Goal: Task Accomplishment & Management: Manage account settings

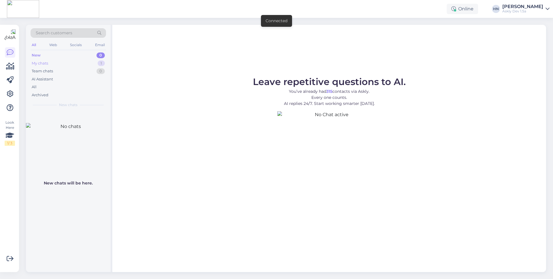
click at [64, 62] on div "My chats 1" at bounding box center [68, 63] width 75 height 8
click at [60, 123] on div "Bye" at bounding box center [74, 122] width 66 height 5
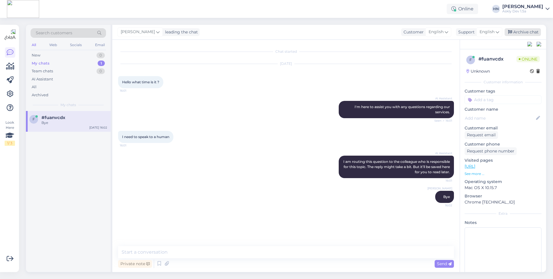
click at [521, 30] on div "Archive chat" at bounding box center [522, 32] width 36 height 8
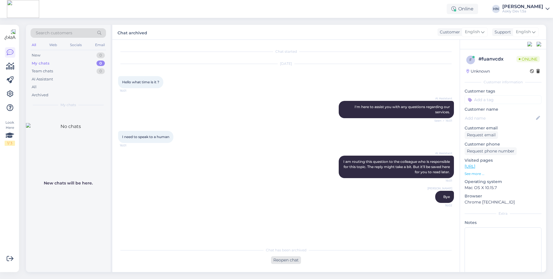
click at [280, 258] on div "Reopen chat" at bounding box center [286, 260] width 30 height 8
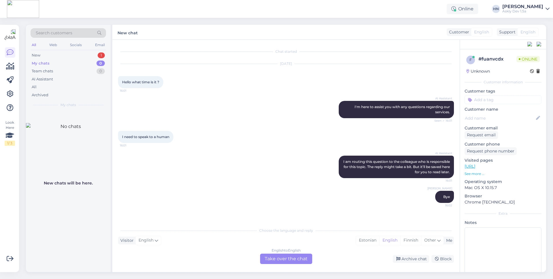
click at [80, 59] on div "My chats 0" at bounding box center [68, 63] width 75 height 8
click at [78, 55] on div "New 1" at bounding box center [68, 55] width 75 height 8
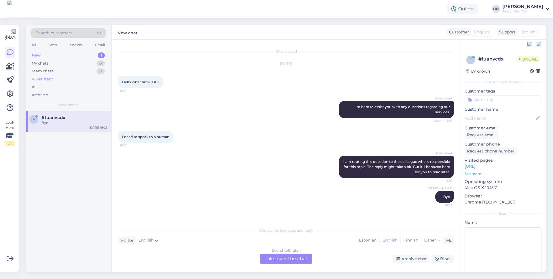
click at [69, 78] on div "AI Assistant" at bounding box center [68, 79] width 75 height 8
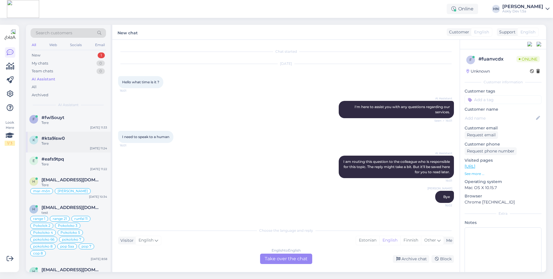
click at [65, 135] on div "k #kta9isw0 Tere [DATE] 11:24" at bounding box center [68, 142] width 85 height 21
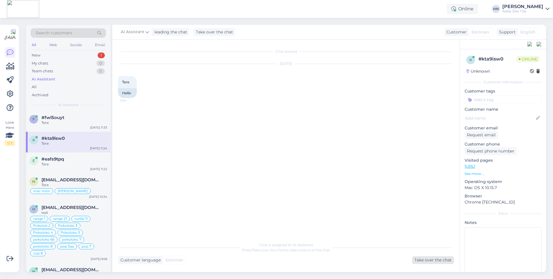
click at [417, 258] on div "Take over the chat" at bounding box center [433, 260] width 42 height 8
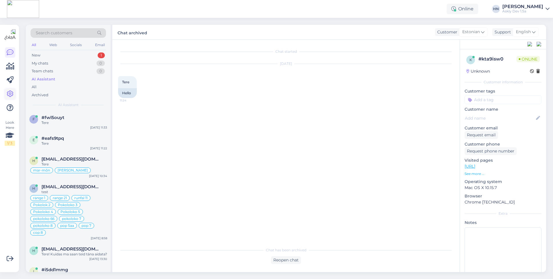
click at [10, 94] on icon at bounding box center [10, 93] width 7 height 7
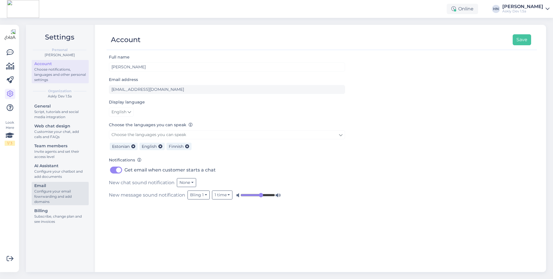
click at [54, 190] on div "Configure your email fowrwarding and add domains" at bounding box center [60, 197] width 52 height 16
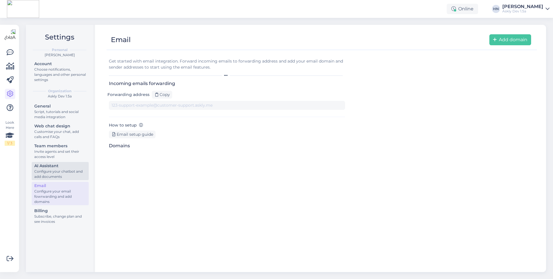
type input "1uqs9cqflor-6mwjfy1kr7d.support.dev@tickets.askly.me"
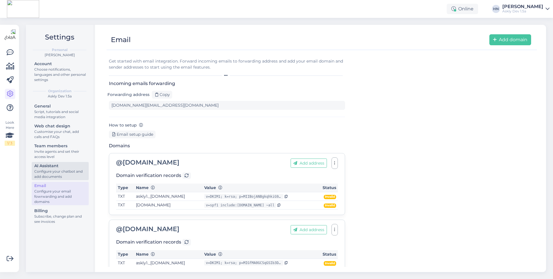
click at [55, 169] on div "Configure your chatbot and add documents" at bounding box center [60, 174] width 52 height 10
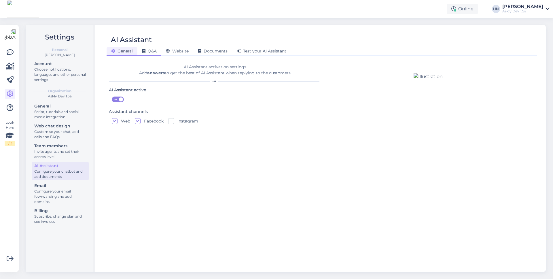
click at [146, 51] on span "Q&A" at bounding box center [149, 50] width 15 height 5
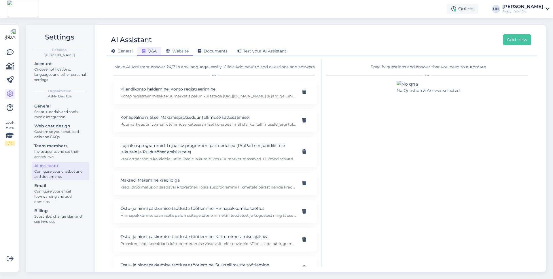
click at [183, 52] on span "Website" at bounding box center [177, 50] width 23 height 5
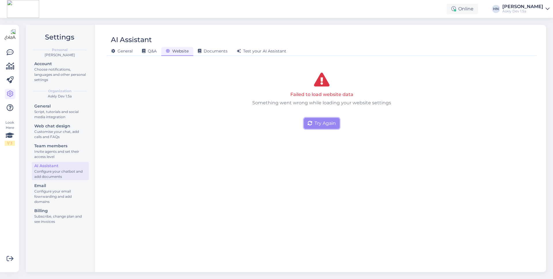
click at [318, 123] on button "Try Again" at bounding box center [322, 123] width 36 height 11
click at [315, 125] on button "Try Again" at bounding box center [322, 123] width 36 height 11
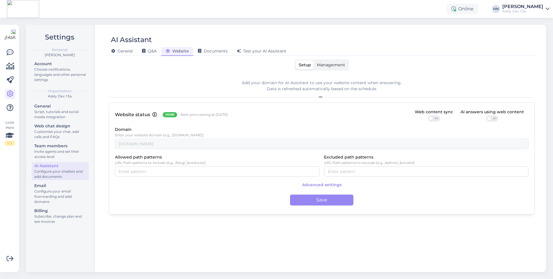
click at [166, 117] on div "Done" at bounding box center [170, 114] width 14 height 5
click at [64, 65] on div "Account" at bounding box center [60, 64] width 52 height 6
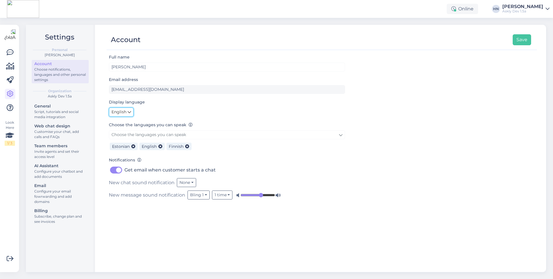
click at [118, 115] on span "English" at bounding box center [118, 112] width 15 height 6
click at [118, 124] on link "Eesti" at bounding box center [122, 123] width 27 height 9
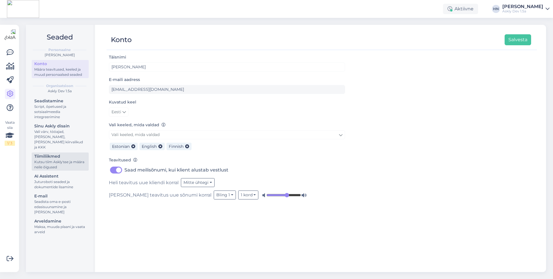
click at [64, 161] on div "Kutsu tiim Askly'sse ja määra neile õigused" at bounding box center [60, 164] width 52 height 10
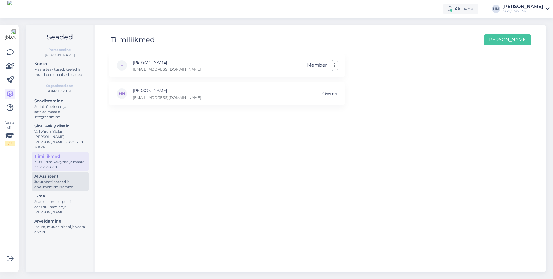
click at [67, 179] on div "Juturoboti seaded ja dokumentide lisamine" at bounding box center [60, 184] width 52 height 10
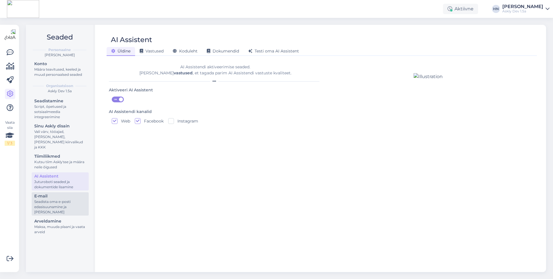
click at [63, 199] on div "Seadista oma e-posti edasisuunamine ja [PERSON_NAME]" at bounding box center [60, 207] width 52 height 16
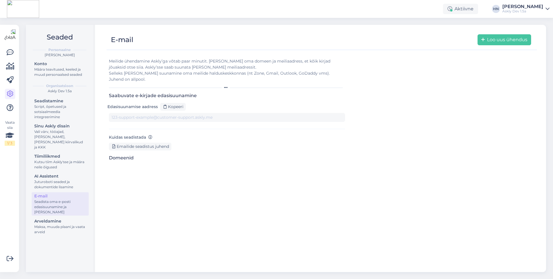
type input "1uqs9cqflor-6mwjfy1kr7d.support.dev@tickets.askly.me"
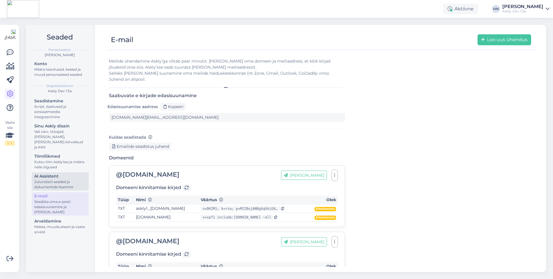
click at [69, 184] on div "Juturoboti seaded ja dokumentide lisamine" at bounding box center [60, 184] width 52 height 10
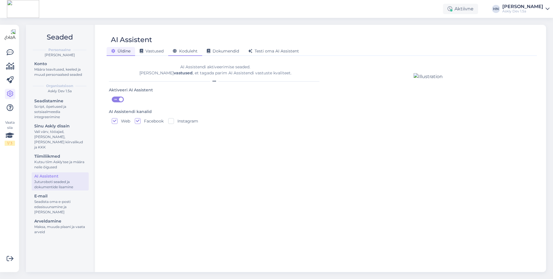
click at [182, 52] on span "Koduleht" at bounding box center [185, 50] width 25 height 5
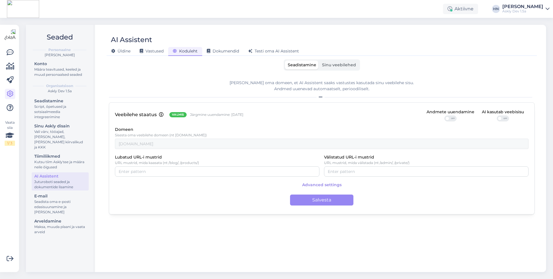
click at [320, 185] on span "Advanced settings" at bounding box center [321, 185] width 39 height 10
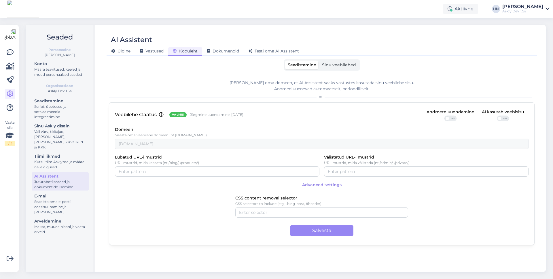
click at [320, 185] on span "Advanced settings" at bounding box center [321, 185] width 39 height 10
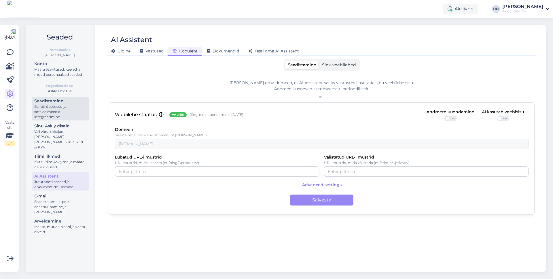
click at [68, 108] on div "Script, õpetused ja sotsiaalmeedia integreerimine" at bounding box center [60, 112] width 52 height 16
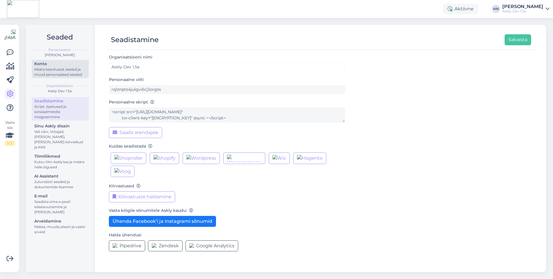
click at [63, 77] on link "Konto Määra teavitused, keeled ja muud personaalsed seaded" at bounding box center [60, 69] width 57 height 18
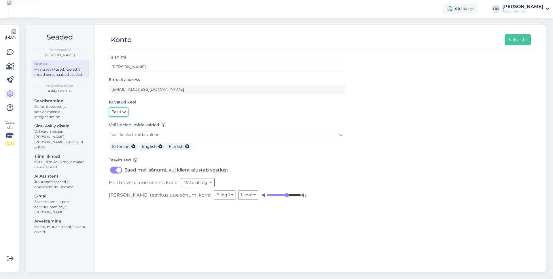
click at [121, 111] on link "Eesti" at bounding box center [119, 111] width 20 height 9
click at [128, 126] on link "English" at bounding box center [124, 123] width 31 height 9
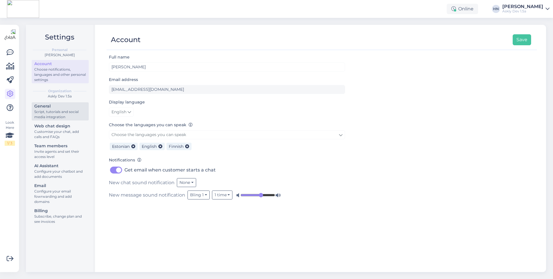
click at [47, 108] on div "General" at bounding box center [60, 106] width 52 height 6
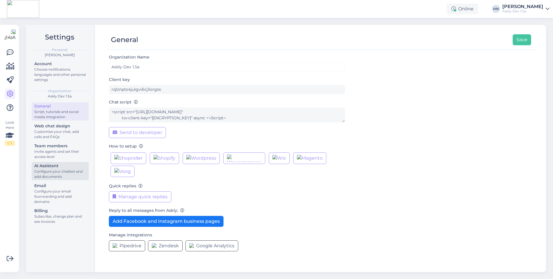
click at [59, 178] on div "Configure your chatbot and add documents" at bounding box center [60, 174] width 52 height 10
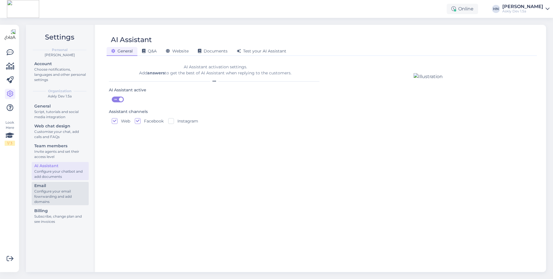
click at [58, 187] on div "Email" at bounding box center [60, 186] width 52 height 6
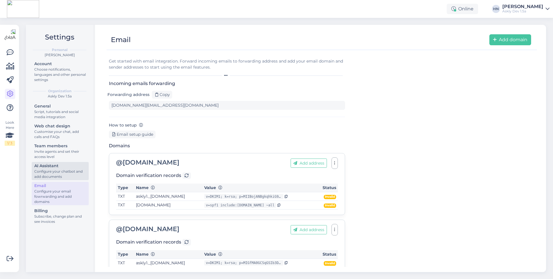
click at [64, 172] on div "Configure your chatbot and add documents" at bounding box center [60, 174] width 52 height 10
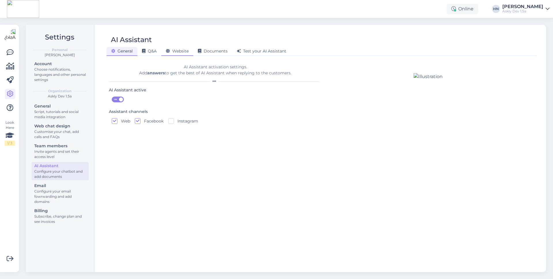
click at [180, 50] on span "Website" at bounding box center [177, 50] width 23 height 5
click at [166, 54] on div "Website" at bounding box center [177, 51] width 32 height 9
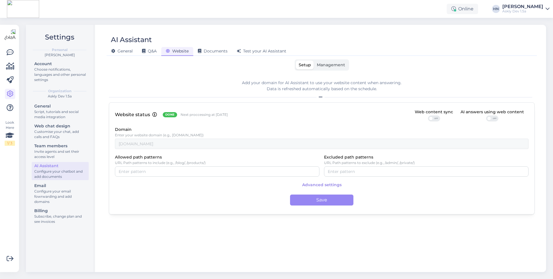
click at [519, 11] on div "Askly Dev 1.5a" at bounding box center [522, 11] width 41 height 5
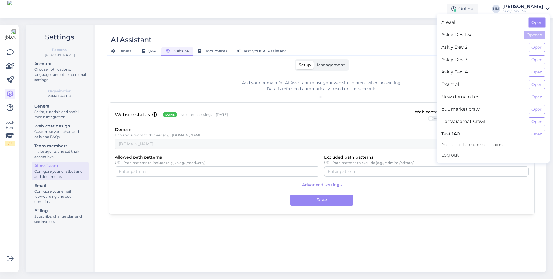
click at [539, 26] on button "Open" at bounding box center [537, 22] width 16 height 9
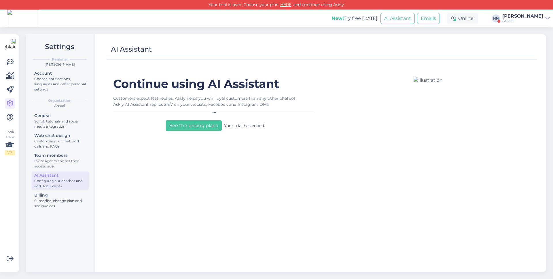
click at [518, 12] on div "New! Try free today: AI Assistant Emails Online HN Hans Niinemäe Areaal" at bounding box center [276, 18] width 553 height 18
click at [516, 18] on div "[PERSON_NAME]" at bounding box center [522, 16] width 41 height 5
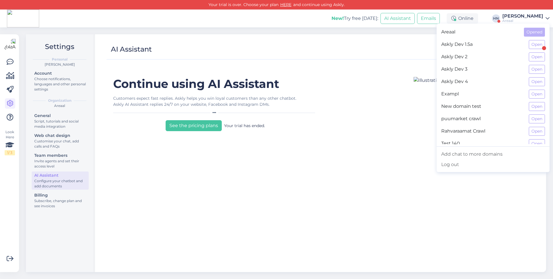
click at [530, 89] on div "Exampl Open" at bounding box center [492, 94] width 113 height 12
click at [534, 86] on div "Askly Dev 4 Open" at bounding box center [492, 81] width 113 height 12
click at [534, 81] on button "Open" at bounding box center [537, 81] width 16 height 9
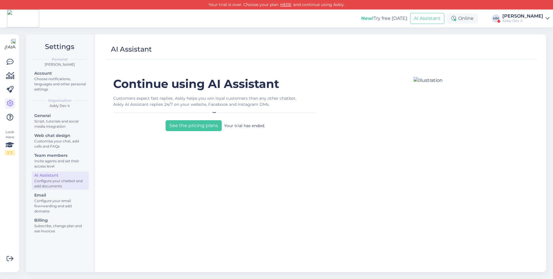
click at [511, 14] on div "[PERSON_NAME]" at bounding box center [522, 16] width 41 height 5
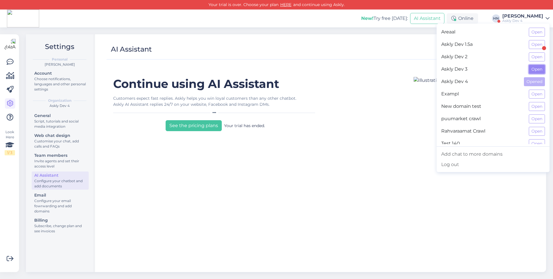
click at [539, 67] on button "Open" at bounding box center [537, 69] width 16 height 9
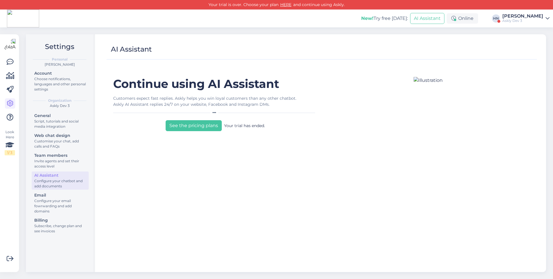
click at [521, 12] on div "New! Try free today: AI Assistant Online HN Hans Niinemäe Askly Dev 3" at bounding box center [276, 18] width 553 height 18
click at [520, 19] on div "Askly Dev 3" at bounding box center [522, 20] width 41 height 5
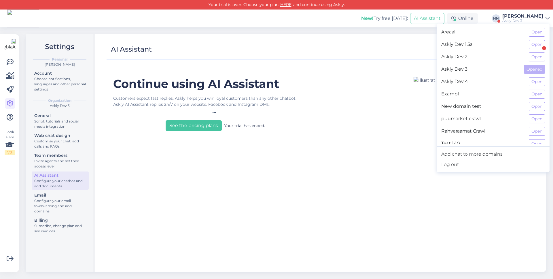
click at [528, 54] on div "Askly Dev 2 Open" at bounding box center [492, 57] width 113 height 12
click at [529, 55] on button "Open" at bounding box center [537, 56] width 16 height 9
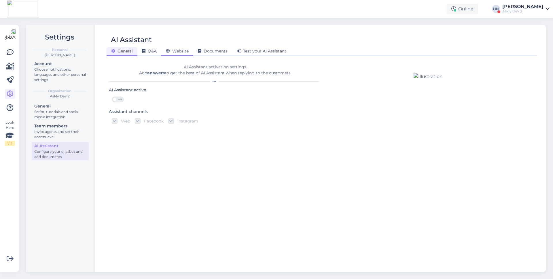
click at [168, 56] on div "Website" at bounding box center [177, 51] width 32 height 9
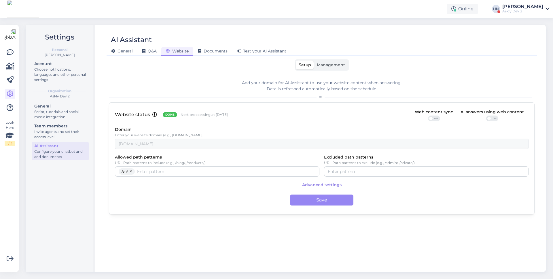
click at [523, 8] on div "[PERSON_NAME]" at bounding box center [522, 6] width 41 height 5
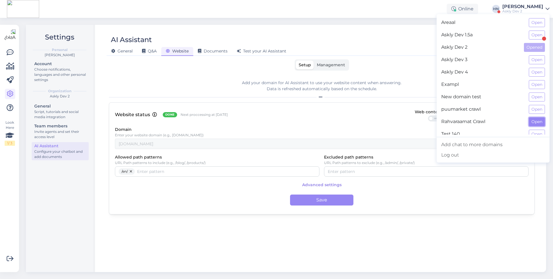
click at [535, 119] on button "Open" at bounding box center [537, 121] width 16 height 9
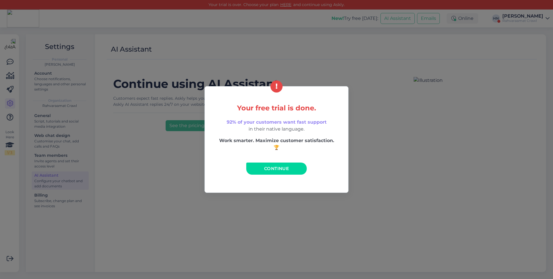
click at [275, 161] on div "Your free trial is done. 92% of your customers want fast support in their nativ…" at bounding box center [276, 139] width 144 height 107
click at [274, 173] on link "Continue" at bounding box center [276, 168] width 60 height 12
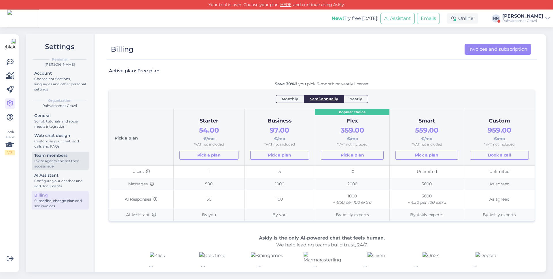
click at [52, 169] on link "Team members Invite agents and set their access level" at bounding box center [60, 160] width 57 height 18
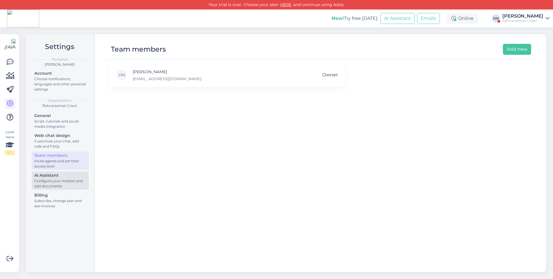
click at [52, 175] on div "AI Assistant" at bounding box center [60, 175] width 52 height 6
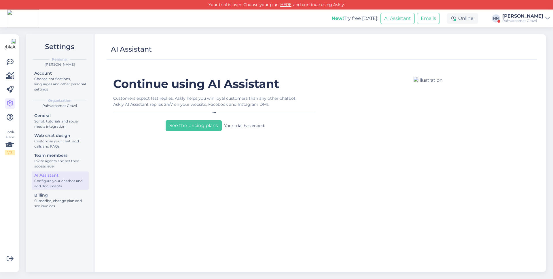
click at [507, 19] on div "Rahvaraamat Crawl" at bounding box center [522, 20] width 41 height 5
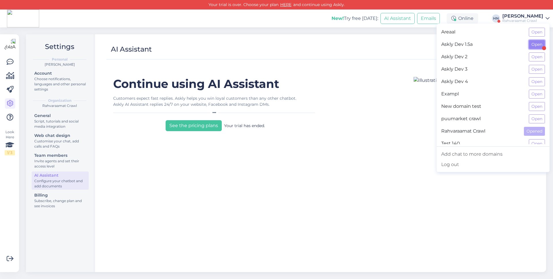
click at [540, 42] on button "Open" at bounding box center [537, 44] width 16 height 9
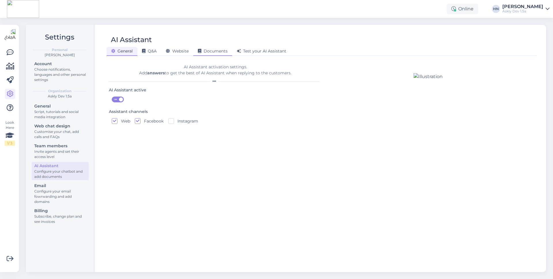
click at [199, 50] on icon at bounding box center [199, 51] width 3 height 4
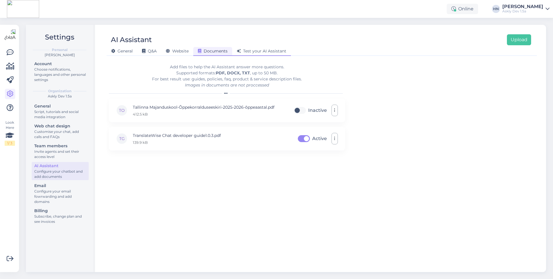
click at [252, 47] on div "Test your AI Assistant" at bounding box center [261, 51] width 59 height 9
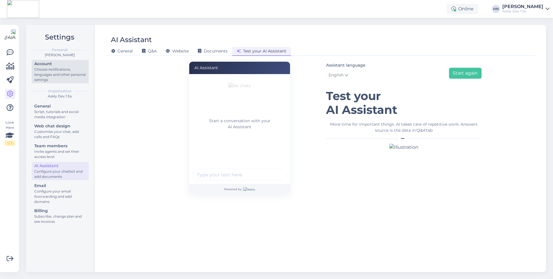
click at [47, 75] on div "Choose notifications, languages and other personal settings" at bounding box center [60, 75] width 52 height 16
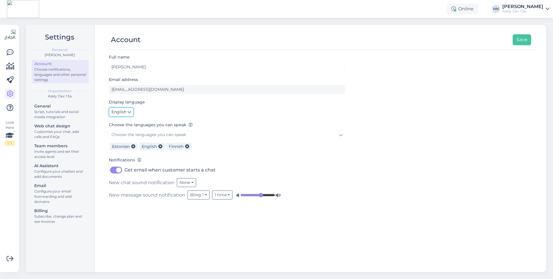
click at [122, 109] on span "English" at bounding box center [118, 112] width 15 height 6
click at [123, 124] on link "Eesti" at bounding box center [122, 123] width 27 height 9
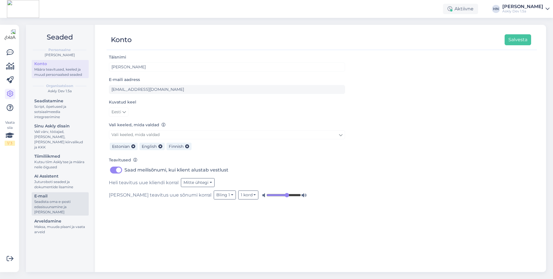
click at [48, 199] on div "Seadista oma e-posti edasisuunamine ja [PERSON_NAME]" at bounding box center [60, 207] width 52 height 16
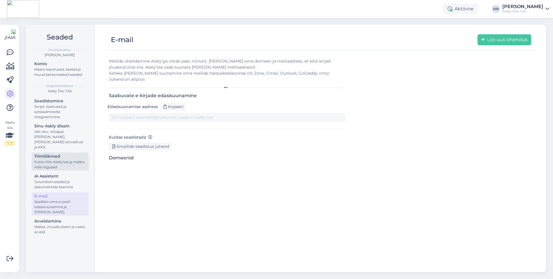
click at [58, 162] on div "Kutsu tiim Askly'sse ja määra neile õigused" at bounding box center [60, 164] width 52 height 10
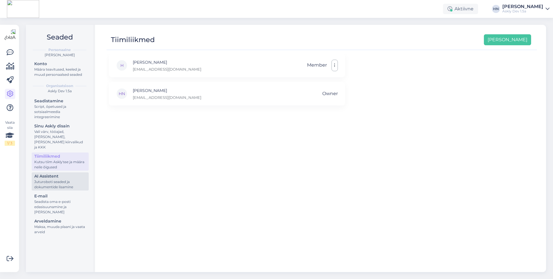
click at [56, 181] on div "Juturoboti seaded ja dokumentide lisamine" at bounding box center [60, 184] width 52 height 10
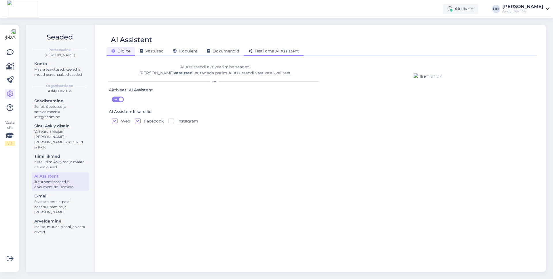
click at [252, 54] on div "Testi oma AI Assistent" at bounding box center [274, 51] width 60 height 9
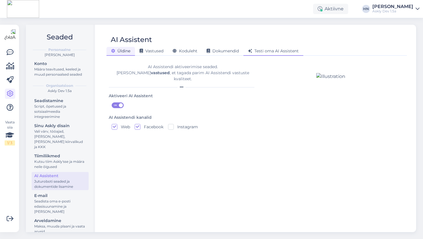
click at [292, 50] on span "Testi oma AI Assistent" at bounding box center [273, 50] width 51 height 5
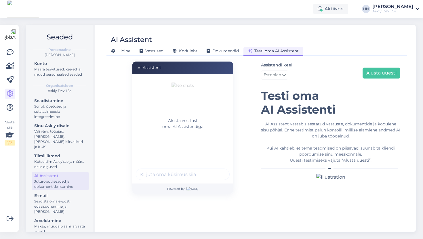
click at [345, 84] on div "Assistendi keel Estonian Alusta uuesti [PERSON_NAME] oma AI Assistenti AI Assis…" at bounding box center [330, 121] width 139 height 119
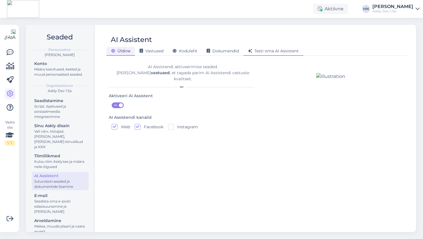
click at [282, 49] on span "Testi oma AI Assistent" at bounding box center [273, 50] width 51 height 5
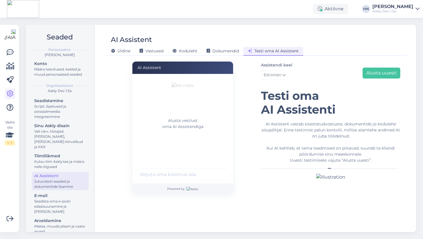
click at [284, 159] on div "AI Assistent vastab sisestatud vastuste, dokumentide ja kodulehe sisu põhjal. E…" at bounding box center [330, 142] width 139 height 42
click at [267, 131] on icon "vastuste, dokumentide ja kodulehe sisu" at bounding box center [329, 126] width 134 height 11
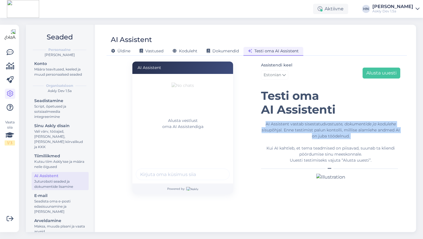
click at [267, 131] on icon "vastuste, dokumentide ja kodulehe sisu" at bounding box center [329, 126] width 134 height 11
click at [266, 134] on div "AI Assistent vastab sisestatud vastuste, dokumentide ja kodulehe sisu põhjal. E…" at bounding box center [330, 142] width 139 height 42
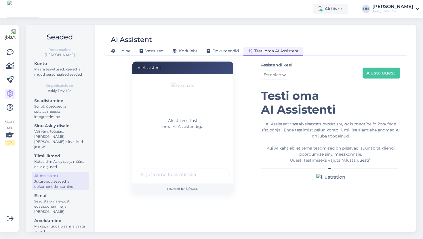
click at [191, 46] on div "[PERSON_NAME] Vastused Koduleht Dokumendid [PERSON_NAME] oma AI Assistent" at bounding box center [254, 50] width 295 height 10
click at [191, 47] on div "Koduleht" at bounding box center [185, 51] width 34 height 9
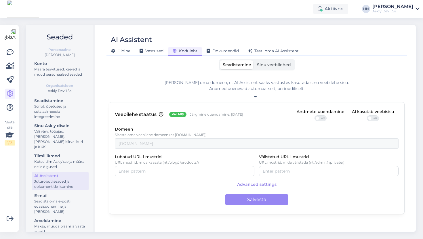
click at [263, 66] on span "Sinu veebilehed" at bounding box center [274, 64] width 34 height 5
click at [254, 60] on input "Sinu veebilehed" at bounding box center [254, 60] width 0 height 0
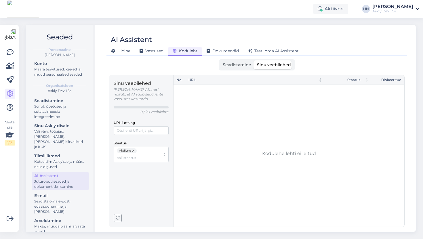
click at [246, 65] on span "Seadistamine" at bounding box center [237, 64] width 28 height 5
click at [220, 60] on input "Seadistamine" at bounding box center [220, 60] width 0 height 0
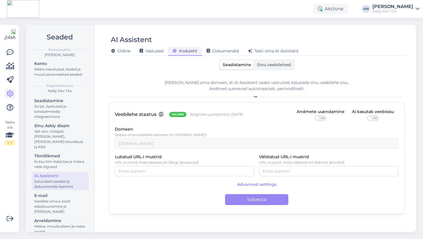
click at [267, 65] on span "Sinu veebilehed" at bounding box center [274, 64] width 34 height 5
click at [254, 60] on input "Sinu veebilehed" at bounding box center [254, 60] width 0 height 0
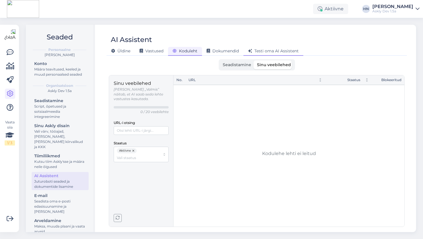
click at [266, 55] on div "Testi oma AI Assistent" at bounding box center [274, 51] width 60 height 9
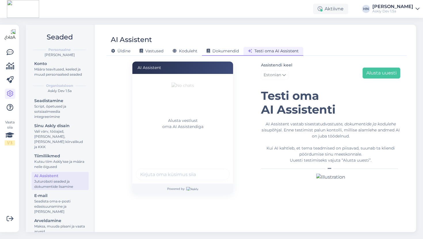
click at [205, 48] on div "Dokumendid" at bounding box center [222, 51] width 41 height 9
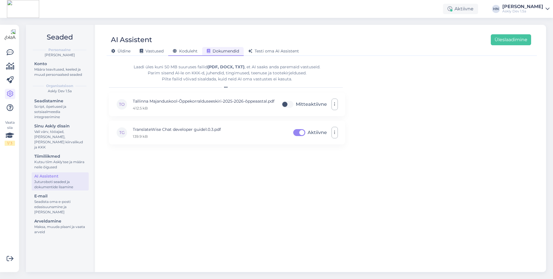
click at [195, 52] on span "Koduleht" at bounding box center [185, 50] width 25 height 5
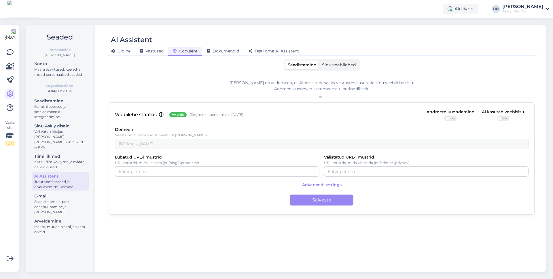
click at [275, 57] on div "AI Assistent [PERSON_NAME] Vastused Koduleht Dokumendid [PERSON_NAME] oma AI As…" at bounding box center [321, 148] width 448 height 247
click at [275, 54] on div "Testi oma AI Assistent" at bounding box center [274, 51] width 60 height 9
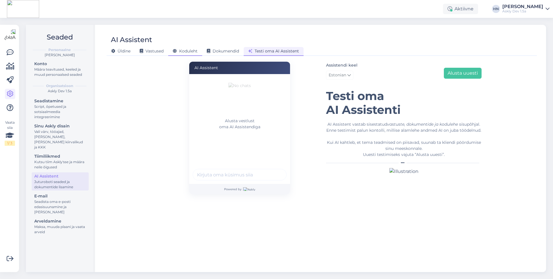
click at [193, 51] on span "Koduleht" at bounding box center [185, 50] width 25 height 5
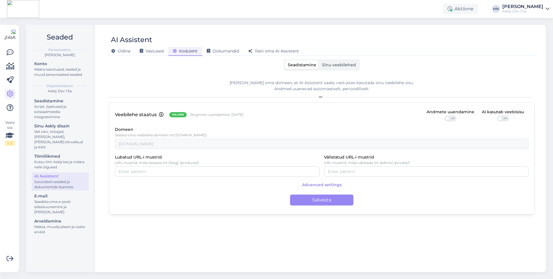
click at [176, 115] on span "Valmis" at bounding box center [178, 114] width 12 height 5
click at [156, 121] on div "Veebilehe staatus Valmis Järgmine uuendamine: [DATE] Andmete uuendamine OFF AI …" at bounding box center [321, 158] width 425 height 112
click at [332, 171] on input "Välistatud URL-i mustrid" at bounding box center [426, 171] width 197 height 6
click at [399, 169] on input "Välistatud URL-i mustrid" at bounding box center [426, 171] width 197 height 6
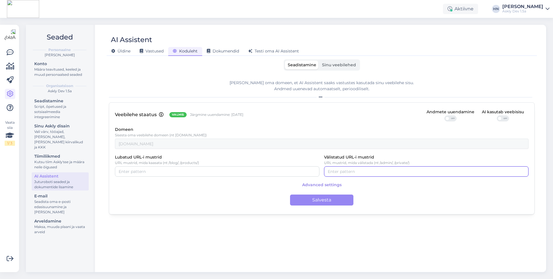
click at [399, 169] on input "Välistatud URL-i mustrid" at bounding box center [426, 171] width 197 height 6
click at [149, 114] on p "Veebilehe staatus" at bounding box center [136, 114] width 42 height 7
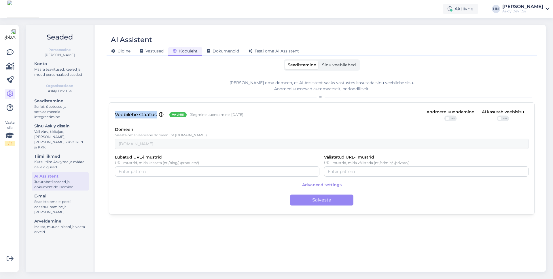
click at [149, 114] on p "Veebilehe staatus" at bounding box center [136, 114] width 42 height 7
copy p "Veebilehe staatus"
click at [210, 186] on span "Advanced settings" at bounding box center [321, 185] width 413 height 10
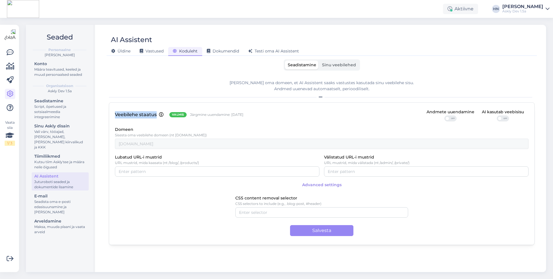
click at [210, 184] on span "Advanced settings" at bounding box center [321, 185] width 413 height 10
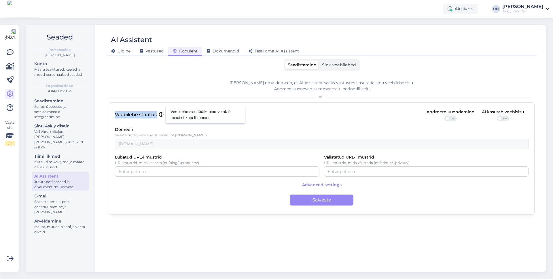
click at [152, 114] on p "Veebilehe staatus" at bounding box center [136, 114] width 42 height 7
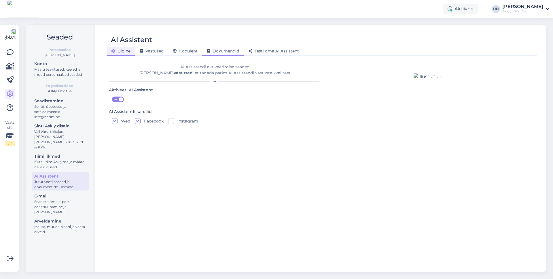
click at [216, 51] on span "Dokumendid" at bounding box center [223, 50] width 32 height 5
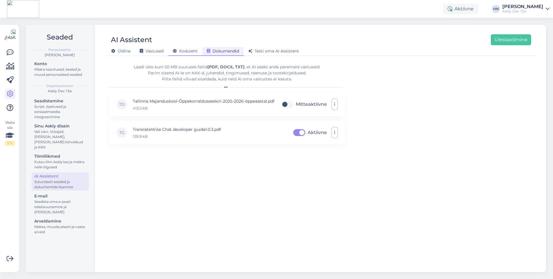
click at [178, 47] on div "Koduleht" at bounding box center [185, 51] width 34 height 9
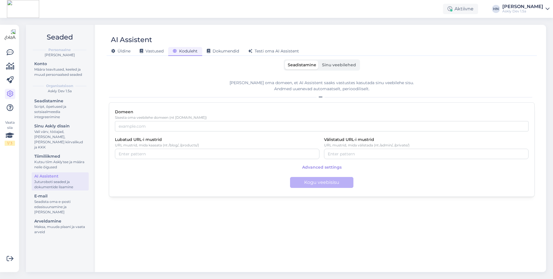
click at [307, 164] on span "Advanced settings" at bounding box center [321, 167] width 39 height 10
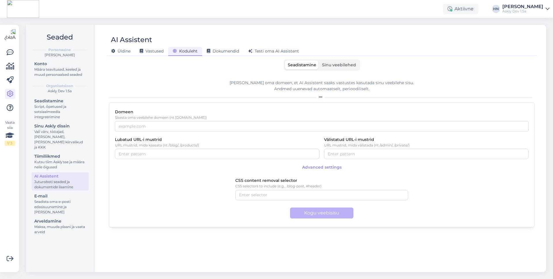
click at [307, 164] on span "Advanced settings" at bounding box center [321, 167] width 39 height 10
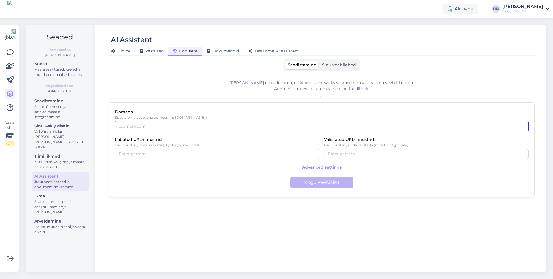
click at [234, 125] on input "Domeen" at bounding box center [321, 126] width 413 height 10
type input "[DOMAIN_NAME]"
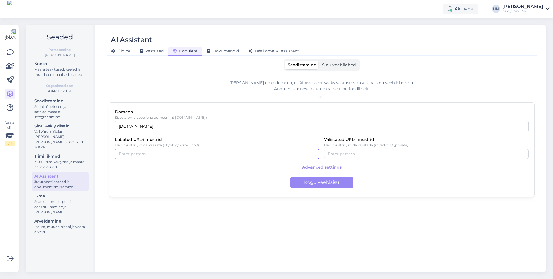
type input "H"
click at [388, 206] on div "[PERSON_NAME] oma domeen, et AI Assistent saaks vastustes kasutada sinu veebile…" at bounding box center [321, 170] width 425 height 191
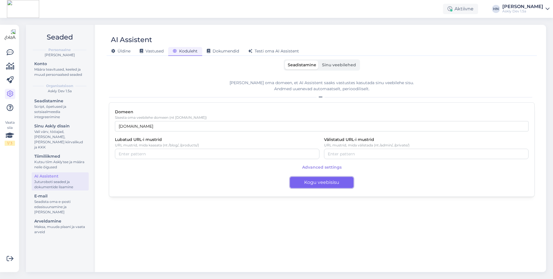
click at [340, 179] on button "Kogu veebisisu" at bounding box center [321, 182] width 63 height 11
click at [396, 231] on div "[PERSON_NAME] oma domeen, et AI Assistent saaks vastustes kasutada sinu veebile…" at bounding box center [321, 170] width 425 height 191
